Goal: Information Seeking & Learning: Check status

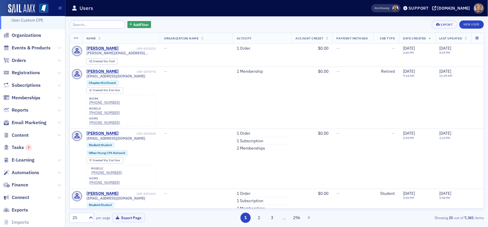
scroll to position [60, 0]
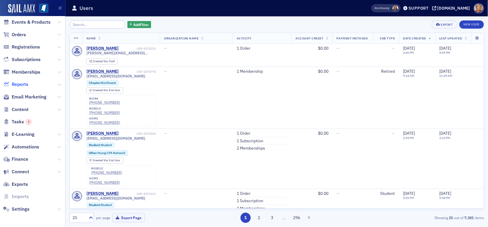
click at [27, 85] on span "Reports" at bounding box center [20, 84] width 17 height 6
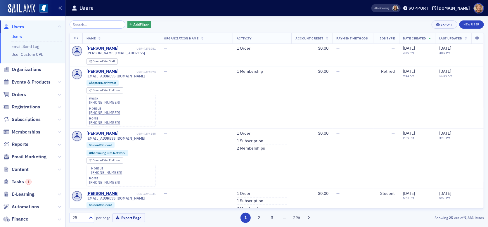
click at [21, 36] on link "Users" at bounding box center [16, 36] width 11 height 5
click at [100, 24] on input "search" at bounding box center [97, 24] width 56 height 8
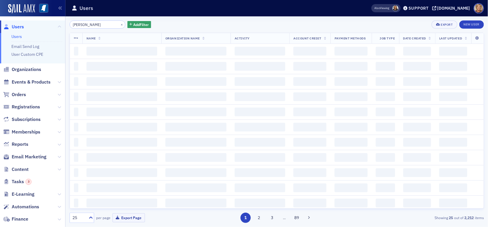
type input "jennifer lott"
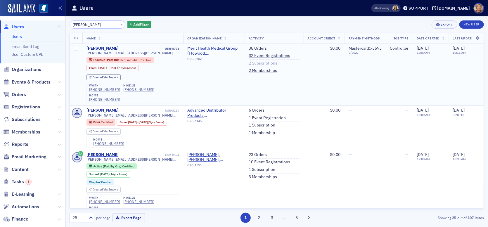
click at [259, 62] on link "2 Subscriptions" at bounding box center [262, 63] width 29 height 5
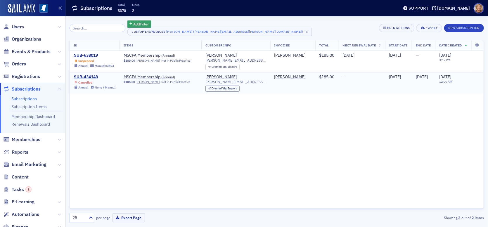
click at [92, 76] on div "SUB-434148" at bounding box center [94, 76] width 41 height 5
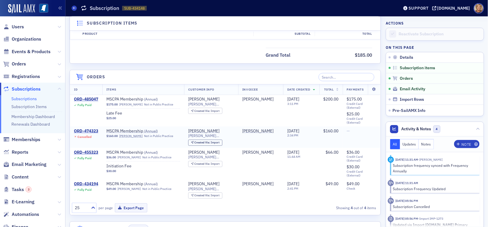
scroll to position [204, 0]
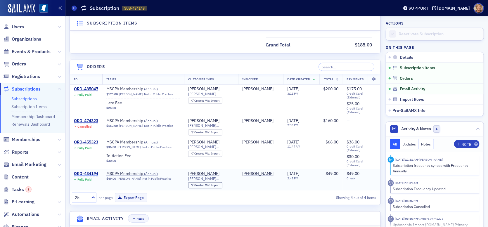
click at [83, 173] on div "ORD-434194" at bounding box center [86, 173] width 24 height 5
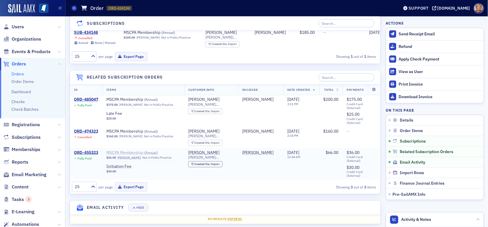
scroll to position [263, 0]
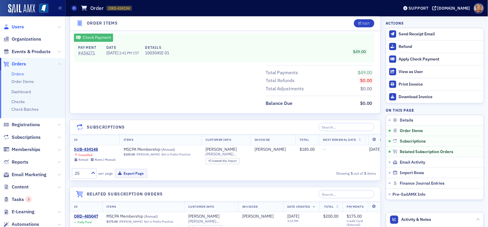
click at [23, 29] on span "Users" at bounding box center [18, 27] width 12 height 6
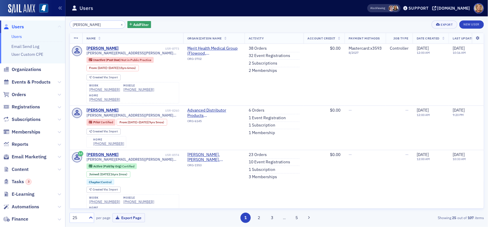
drag, startPoint x: 95, startPoint y: 25, endPoint x: 56, endPoint y: 25, distance: 38.3
click at [56, 25] on div "Users Users Email Send Log User Custom CPE Organizations Events & Products Orde…" at bounding box center [244, 113] width 488 height 227
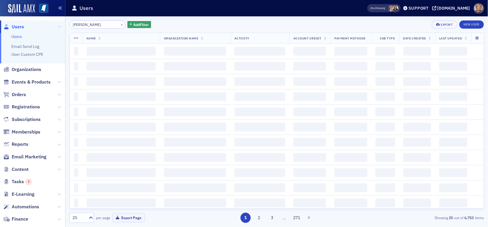
type input "mandy alford"
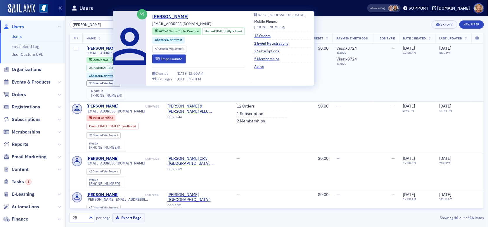
click at [95, 47] on div "[PERSON_NAME]" at bounding box center [102, 48] width 32 height 5
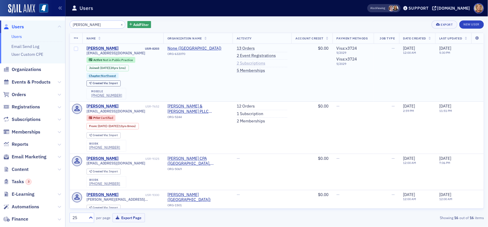
click at [248, 64] on link "2 Subscriptions" at bounding box center [251, 63] width 29 height 5
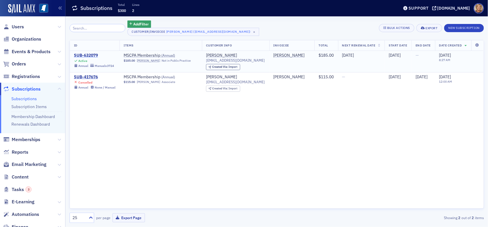
click at [86, 55] on div "SUB-632079" at bounding box center [94, 55] width 40 height 5
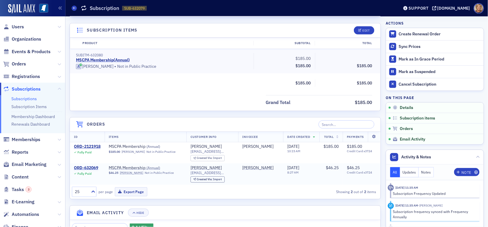
scroll to position [146, 0]
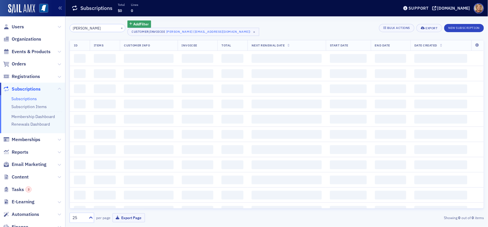
type input "jennifer lott"
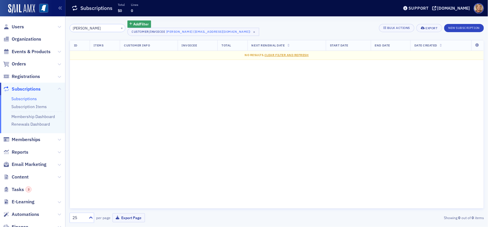
click at [99, 28] on input "jennifer lott" at bounding box center [97, 28] width 56 height 8
click at [18, 24] on span "Users" at bounding box center [18, 27] width 12 height 6
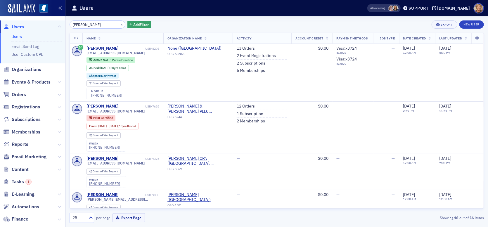
drag, startPoint x: 99, startPoint y: 27, endPoint x: 60, endPoint y: 25, distance: 39.4
click at [60, 25] on div "Users Users Email Send Log User Custom CPE Organizations Events & Products Orde…" at bounding box center [244, 113] width 488 height 227
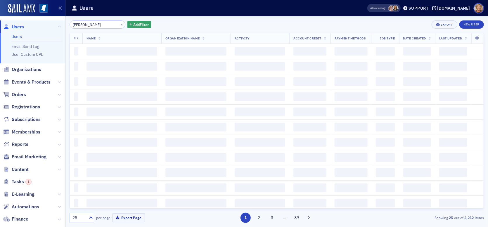
type input "jennifer lott"
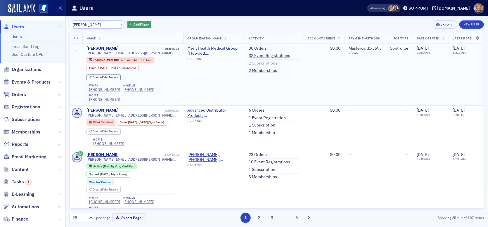
click at [259, 63] on link "2 Subscriptions" at bounding box center [262, 63] width 29 height 5
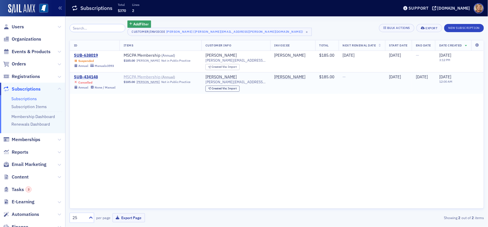
click at [154, 76] on span "MSCPA Membership ( Annual )" at bounding box center [161, 76] width 74 height 5
click at [158, 77] on span "MSCPA Membership ( Annual )" at bounding box center [161, 76] width 74 height 5
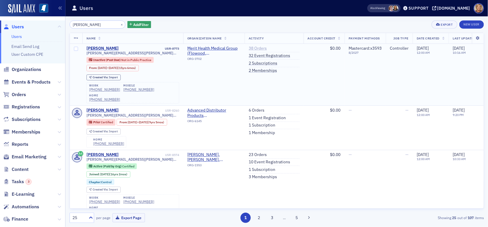
click at [256, 48] on link "38 Orders" at bounding box center [257, 48] width 18 height 5
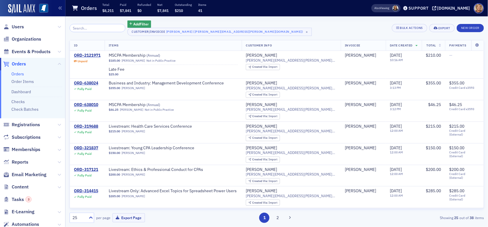
click at [97, 29] on input "search" at bounding box center [97, 28] width 56 height 8
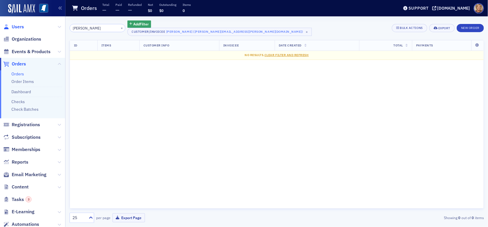
type input "mandy alford"
click at [20, 26] on span "Users" at bounding box center [18, 27] width 12 height 6
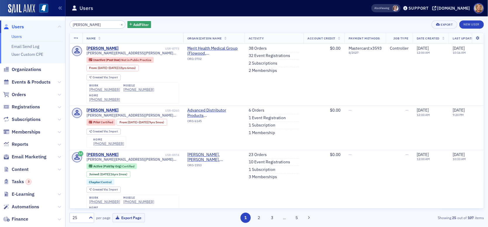
drag, startPoint x: 103, startPoint y: 21, endPoint x: 98, endPoint y: 21, distance: 5.3
click at [98, 21] on input "jennifer lott" at bounding box center [97, 24] width 56 height 8
drag, startPoint x: 97, startPoint y: 25, endPoint x: 64, endPoint y: 27, distance: 33.1
click at [64, 27] on div "Users Users Email Send Log User Custom CPE Organizations Events & Products Orde…" at bounding box center [244, 113] width 488 height 227
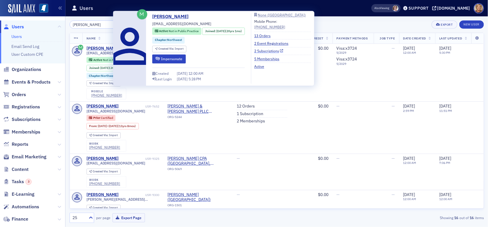
type input "mandy alford"
click at [270, 49] on link "2 Subscriptions" at bounding box center [268, 50] width 29 height 5
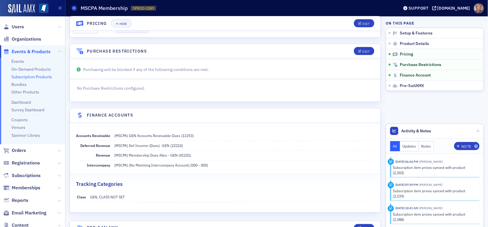
scroll to position [517, 0]
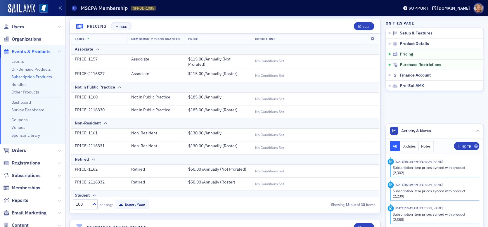
scroll to position [204, 0]
